Goal: Task Accomplishment & Management: Use online tool/utility

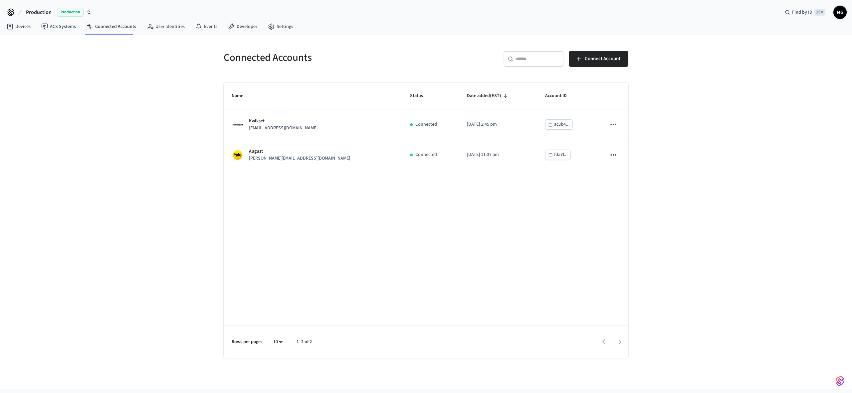
click at [68, 12] on span "Production" at bounding box center [70, 12] width 27 height 9
click at [38, 53] on div "Production Production" at bounding box center [53, 55] width 91 height 9
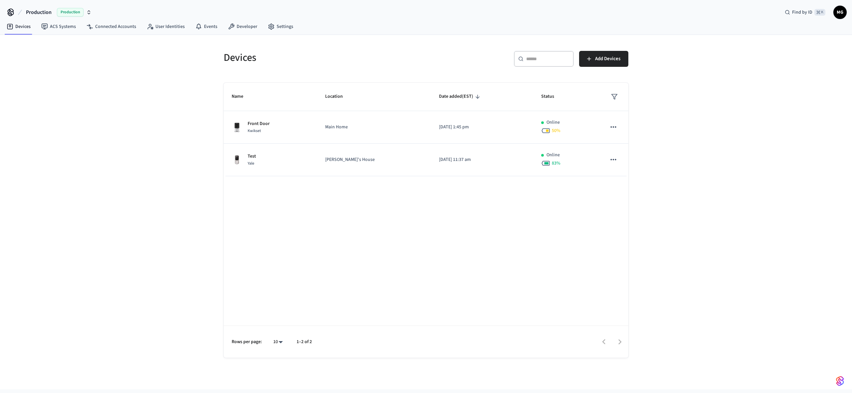
click at [68, 9] on span "Production" at bounding box center [70, 12] width 27 height 9
click at [86, 73] on div "New Workspace" at bounding box center [54, 69] width 93 height 7
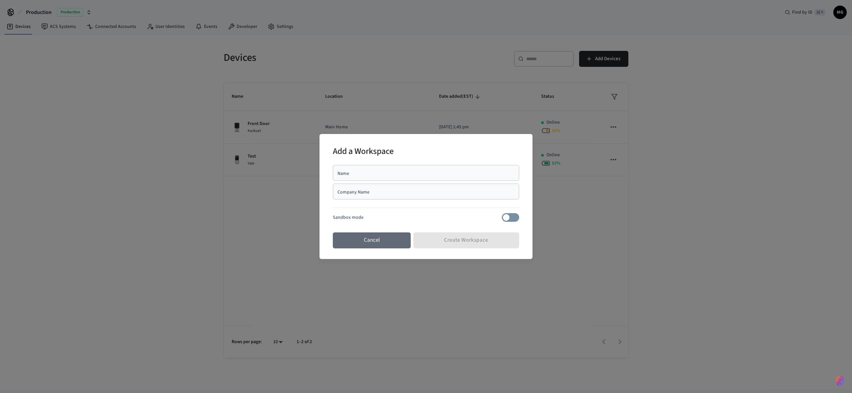
click at [367, 243] on button "Cancel" at bounding box center [372, 241] width 78 height 16
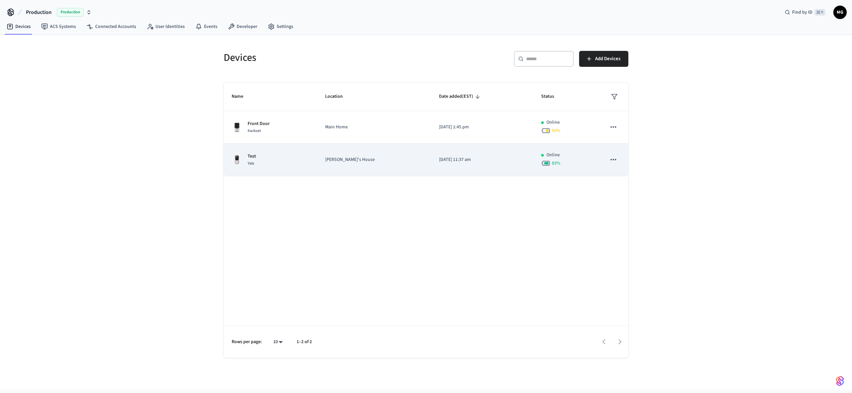
click at [295, 152] on td "Test Yale" at bounding box center [271, 160] width 94 height 33
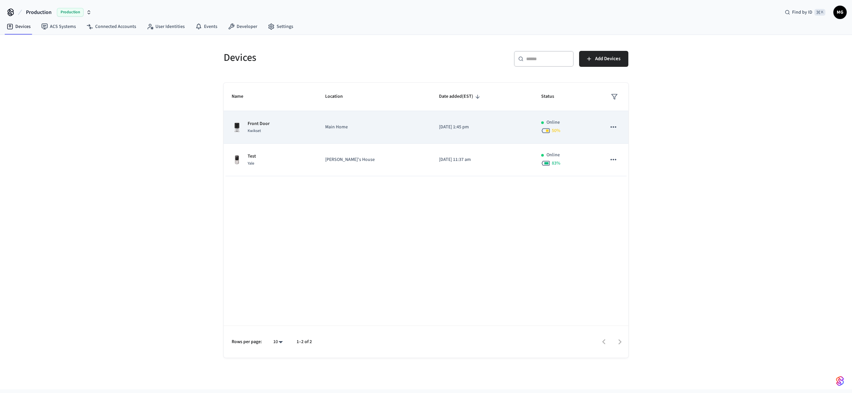
click at [285, 131] on div "Front Door Kwikset" at bounding box center [271, 127] width 78 height 14
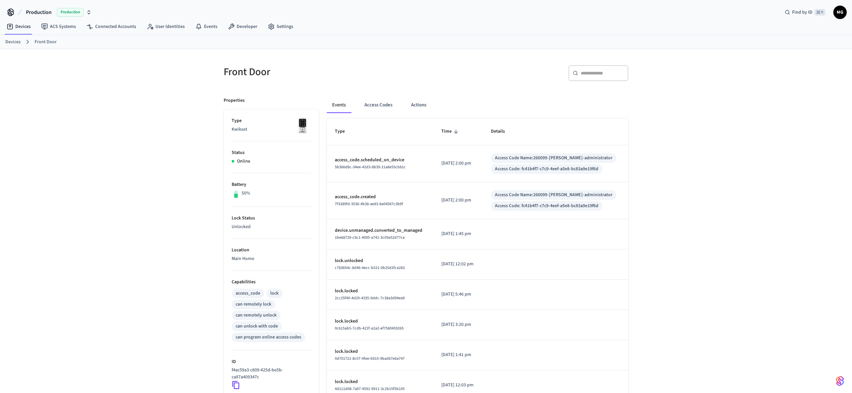
scroll to position [99, 0]
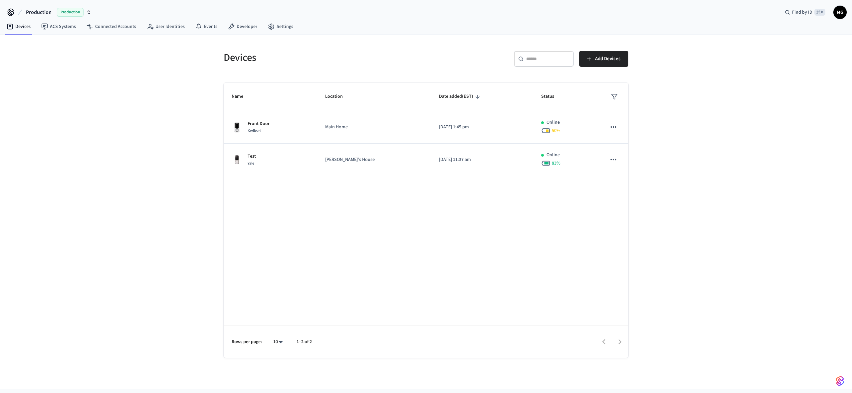
click at [774, 222] on div "Devices ​ ​ Add Devices Name Location Date added (EST) Status Front Door Kwikse…" at bounding box center [426, 212] width 852 height 355
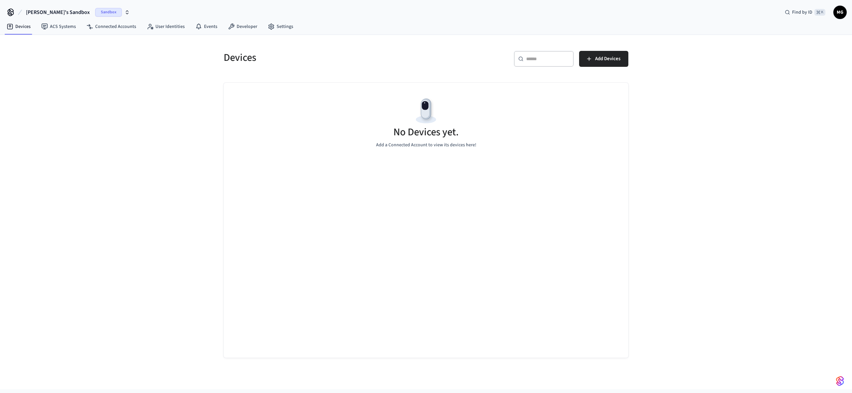
click at [125, 250] on div "Devices ​ ​ Add Devices No Devices yet. Add a Connected Account to view its dev…" at bounding box center [426, 212] width 852 height 355
click at [104, 23] on link "Connected Accounts" at bounding box center [111, 27] width 60 height 12
click at [720, 143] on div "Connected Accounts ​ ​ Connect Account No Accounts yet. Pair a Third-Party Acco…" at bounding box center [426, 212] width 852 height 355
click at [156, 26] on link "User Identities" at bounding box center [165, 27] width 49 height 12
click at [198, 26] on icon at bounding box center [198, 26] width 7 height 7
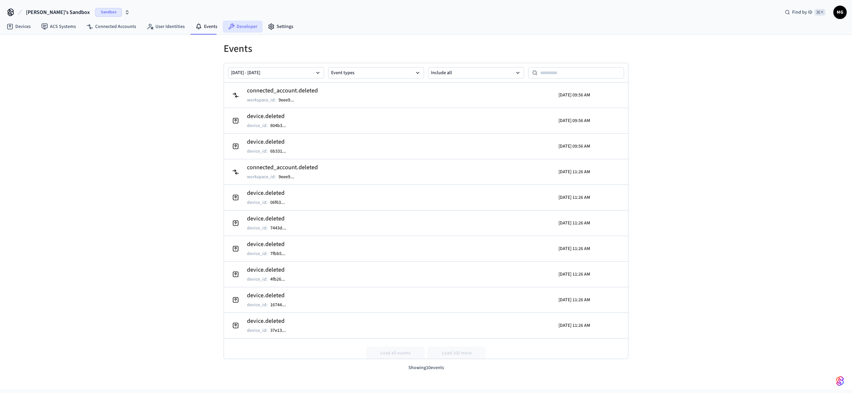
click at [244, 30] on link "Developer" at bounding box center [243, 27] width 40 height 12
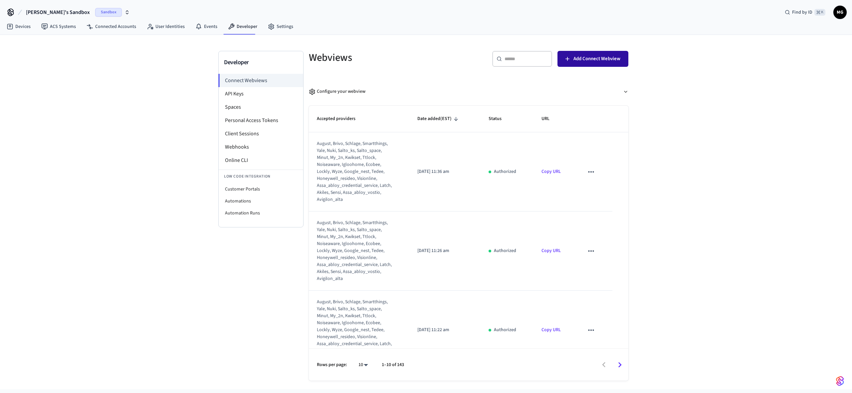
click at [594, 59] on span "Add Connect Webview" at bounding box center [596, 59] width 47 height 9
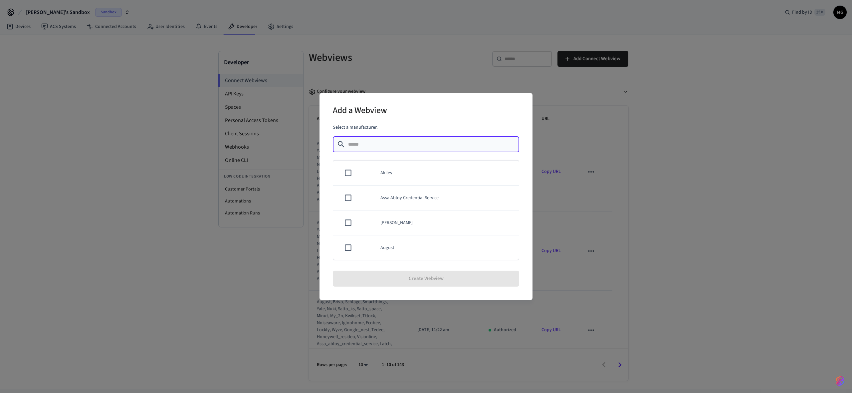
scroll to position [137, 0]
click at [385, 164] on td "Brivo" at bounding box center [445, 161] width 146 height 25
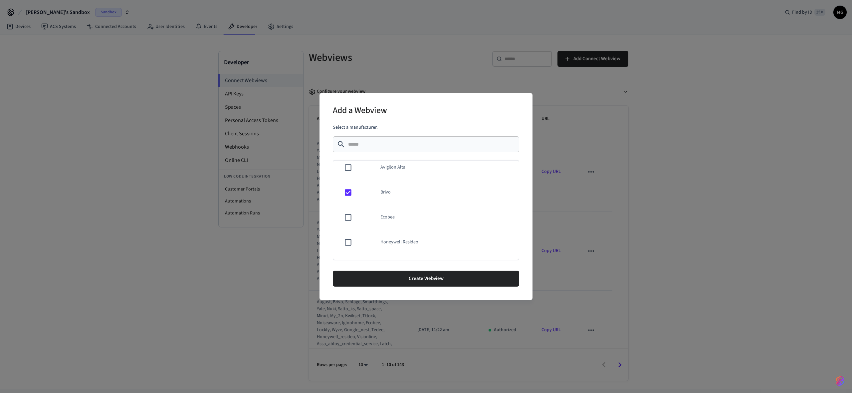
click at [392, 196] on td "Brivo" at bounding box center [445, 192] width 146 height 25
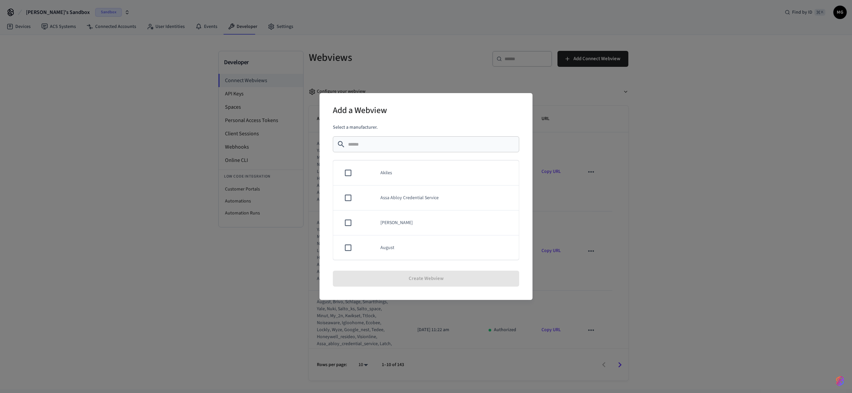
scroll to position [4, 0]
click at [389, 246] on td "August" at bounding box center [445, 244] width 146 height 25
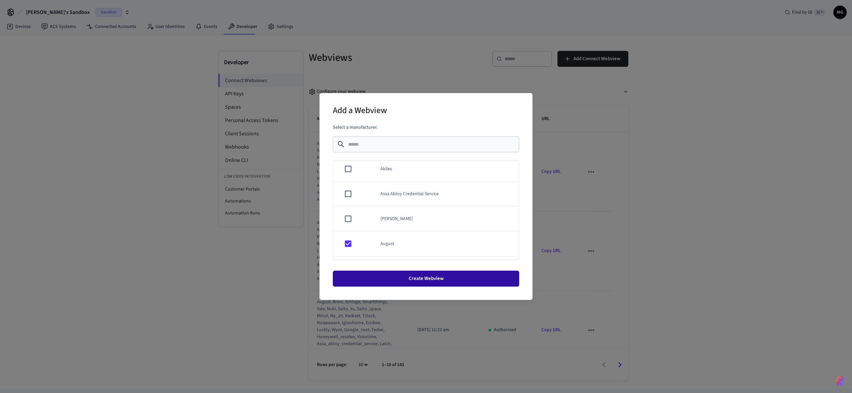
click at [434, 277] on button "Create Webview" at bounding box center [426, 279] width 186 height 16
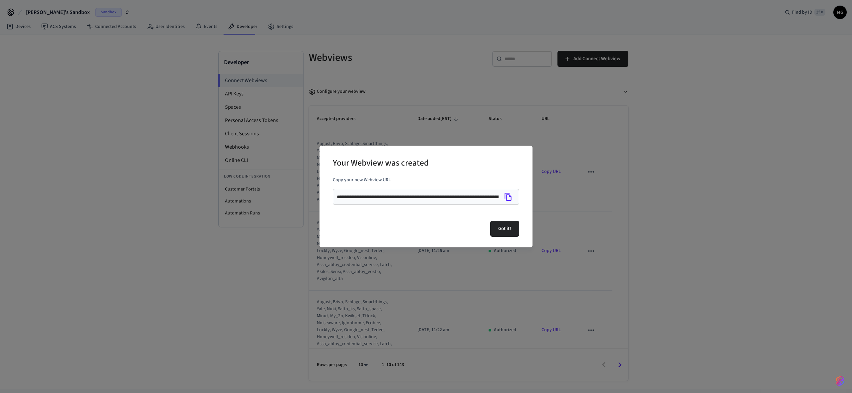
click at [508, 198] on icon "Copy" at bounding box center [508, 197] width 9 height 9
click at [496, 229] on button "Got it!" at bounding box center [504, 229] width 29 height 16
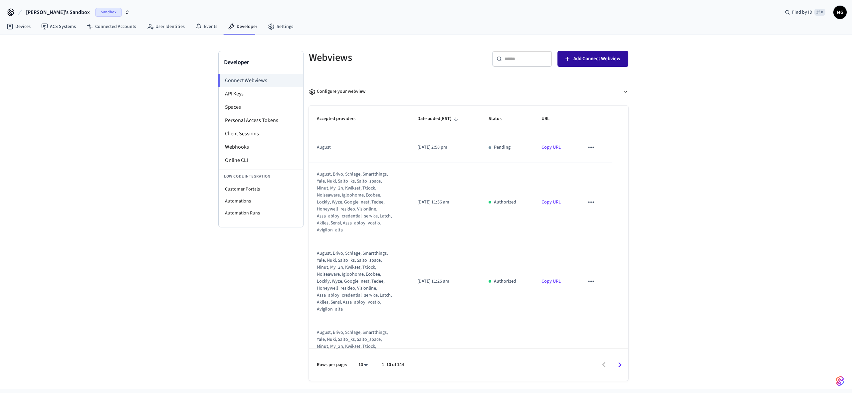
click at [588, 62] on span "Add Connect Webview" at bounding box center [596, 59] width 47 height 9
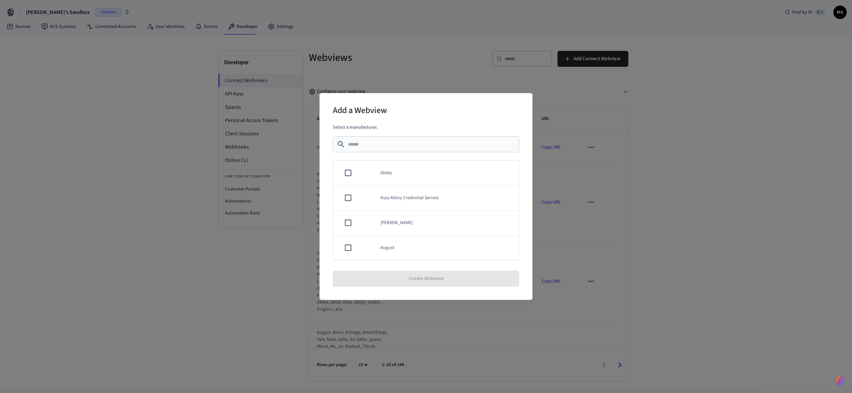
click at [386, 248] on td "August" at bounding box center [445, 248] width 146 height 25
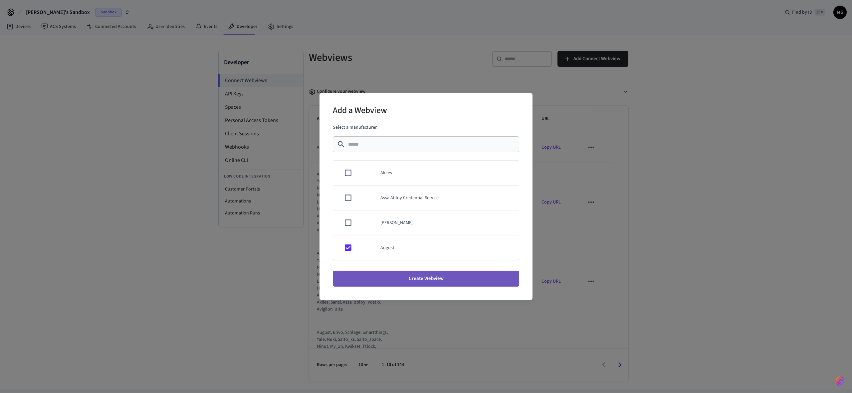
click at [402, 275] on button "Create Webview" at bounding box center [426, 279] width 186 height 16
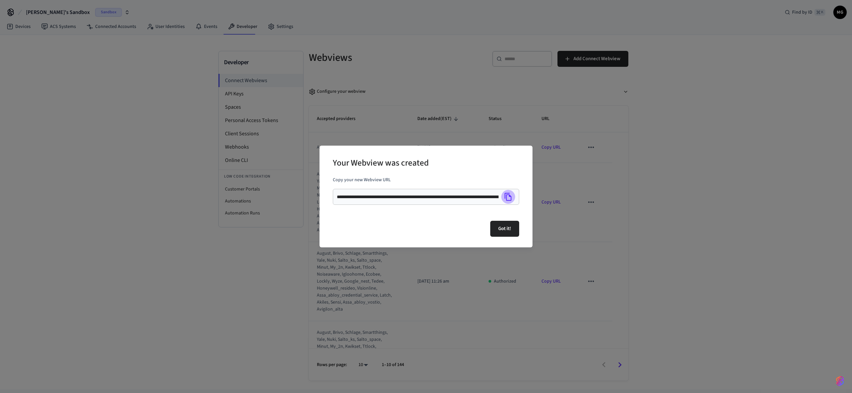
click at [507, 196] on icon "Copy" at bounding box center [508, 197] width 9 height 9
click at [195, 257] on div "**********" at bounding box center [426, 196] width 852 height 393
